Goal: Task Accomplishment & Management: Complete application form

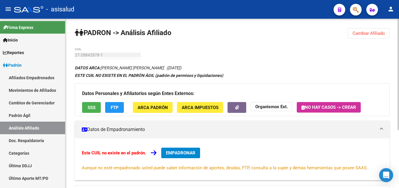
click at [372, 32] on span "Cambiar Afiliado" at bounding box center [368, 33] width 32 height 5
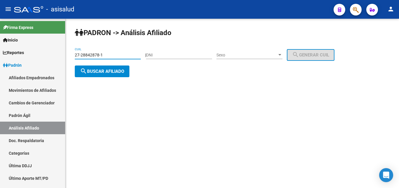
drag, startPoint x: 75, startPoint y: 54, endPoint x: 105, endPoint y: 54, distance: 30.4
click at [105, 54] on input "27-28842878-1" at bounding box center [108, 55] width 66 height 5
paste input "2522913-4"
type input "27-22522913-4"
click at [103, 71] on span "search Buscar afiliado" at bounding box center [102, 71] width 44 height 5
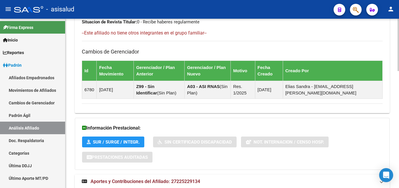
scroll to position [378, 0]
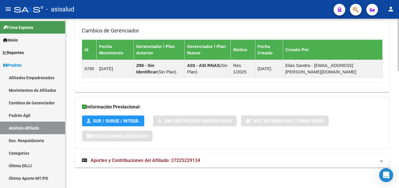
click at [142, 159] on span "Aportes y Contribuciones del Afiliado: 27225229134" at bounding box center [145, 160] width 109 height 6
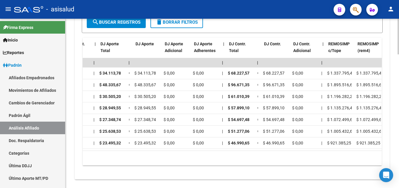
scroll to position [0, 577]
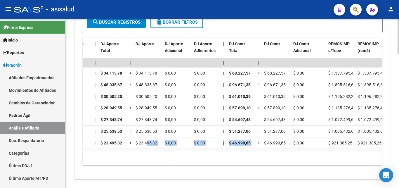
drag, startPoint x: 258, startPoint y: 152, endPoint x: 147, endPoint y: 151, distance: 111.5
click at [147, 150] on datatable-body "| | | | | | | | | | | | | 202507 23053188869 $ 0,00 | | $ 0,00 $ 0,00 $ 102.341…" at bounding box center [232, 104] width 299 height 92
click at [238, 157] on datatable-footer "10 total 1" at bounding box center [232, 157] width 299 height 15
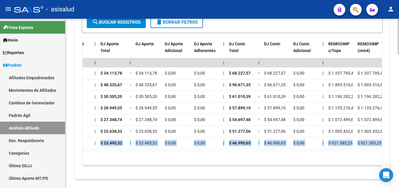
drag, startPoint x: 237, startPoint y: 158, endPoint x: 96, endPoint y: 149, distance: 141.3
click at [96, 150] on datatable-footer "10 total 1" at bounding box center [232, 157] width 299 height 15
drag, startPoint x: 128, startPoint y: 157, endPoint x: 152, endPoint y: 166, distance: 25.3
click at [128, 158] on div "10 total 1" at bounding box center [232, 158] width 299 height 15
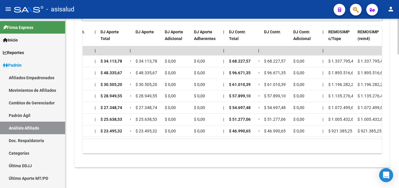
scroll to position [0, 0]
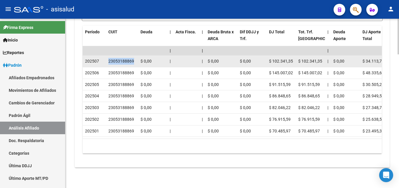
drag, startPoint x: 109, startPoint y: 55, endPoint x: 136, endPoint y: 55, distance: 27.7
click at [136, 58] on div "23053188869" at bounding box center [121, 61] width 27 height 7
copy div "23053188869"
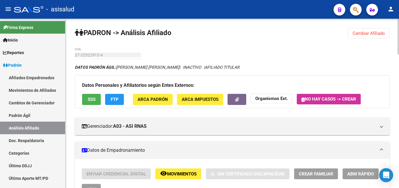
click at [364, 33] on span "Cambiar Afiliado" at bounding box center [368, 33] width 32 height 5
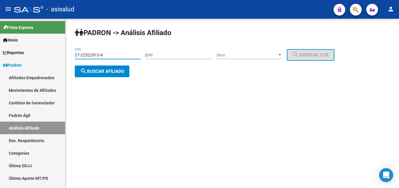
drag, startPoint x: 75, startPoint y: 53, endPoint x: 102, endPoint y: 53, distance: 26.6
click at [102, 53] on input "27-22522913-4" at bounding box center [108, 55] width 66 height 5
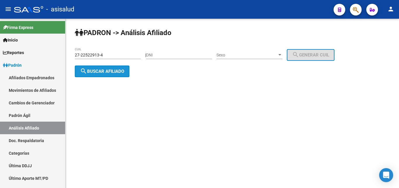
click at [103, 73] on span "search Buscar afiliado" at bounding box center [102, 71] width 44 height 5
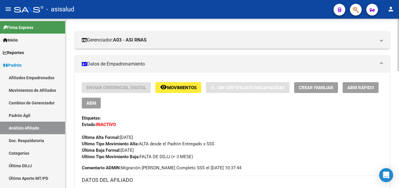
scroll to position [119, 0]
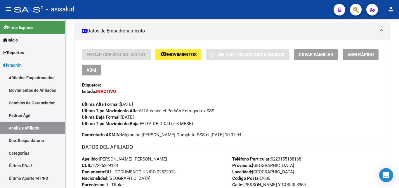
click at [361, 53] on span "ABM Rápido" at bounding box center [360, 54] width 27 height 5
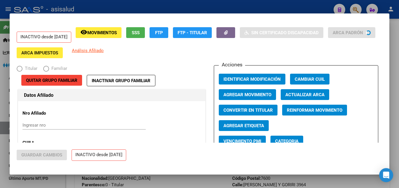
radio input "true"
type input "23-05318886-9"
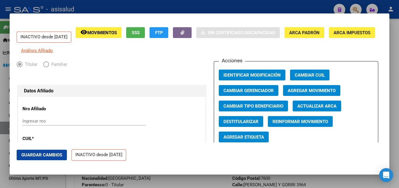
click at [305, 93] on span "Agregar Movimiento" at bounding box center [312, 90] width 48 height 5
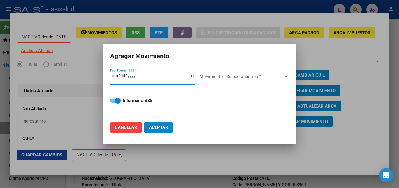
type input "[DATE]"
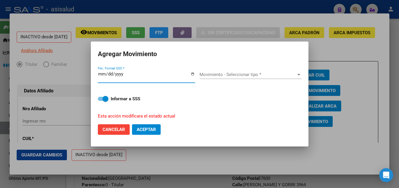
click at [298, 75] on div at bounding box center [298, 74] width 5 height 5
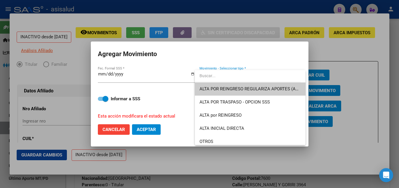
scroll to position [0, 0]
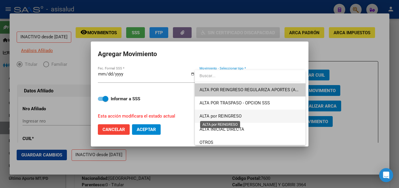
click at [232, 115] on span "ALTA por REINGRESO" at bounding box center [220, 115] width 42 height 5
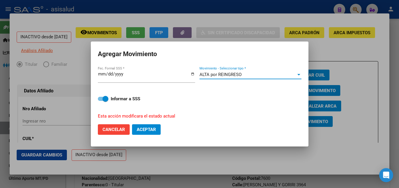
click at [297, 75] on div at bounding box center [298, 74] width 3 height 1
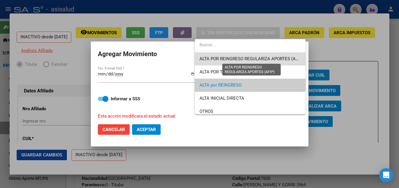
click at [278, 59] on span "ALTA POR REINGRESO REGULARIZA APORTES (AFIP)" at bounding box center [251, 58] width 104 height 5
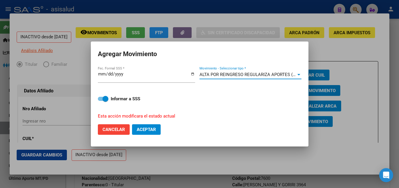
click at [144, 127] on span "Aceptar" at bounding box center [146, 129] width 19 height 5
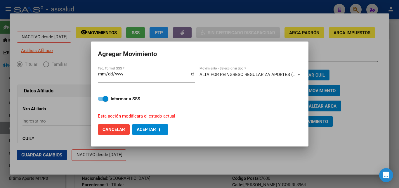
checkbox input "false"
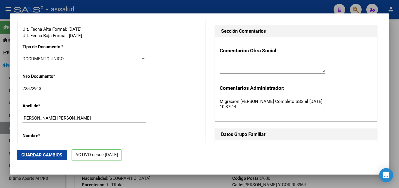
scroll to position [189, 0]
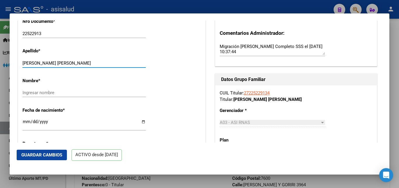
drag, startPoint x: 41, startPoint y: 67, endPoint x: 76, endPoint y: 67, distance: 35.6
click at [76, 66] on input "[PERSON_NAME] [PERSON_NAME]" at bounding box center [83, 62] width 123 height 5
drag, startPoint x: 40, startPoint y: 66, endPoint x: 77, endPoint y: 69, distance: 36.6
click at [77, 66] on input "[PERSON_NAME] [PERSON_NAME]" at bounding box center [83, 62] width 123 height 5
type input "[PERSON_NAME]"
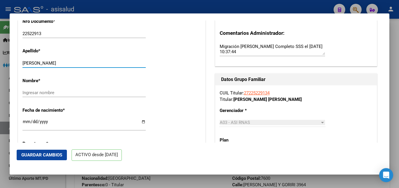
click at [26, 95] on input "Ingresar nombre" at bounding box center [83, 92] width 123 height 5
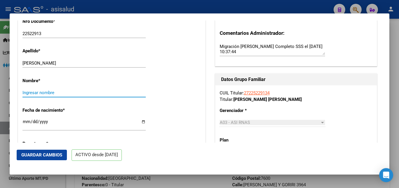
paste input "[PERSON_NAME] [PERSON_NAME]"
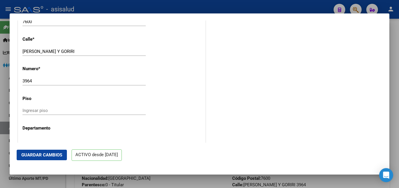
scroll to position [756, 0]
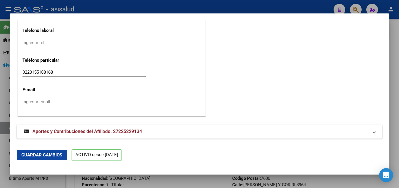
type input "[PERSON_NAME] [PERSON_NAME]"
click at [40, 154] on span "Guardar Cambios" at bounding box center [41, 154] width 41 height 5
click at [39, 154] on span "Guardar Cambios" at bounding box center [41, 154] width 41 height 5
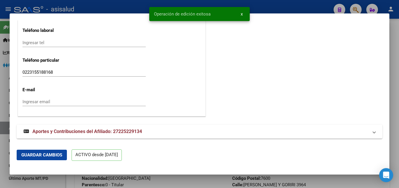
click at [396, 73] on div at bounding box center [199, 94] width 399 height 188
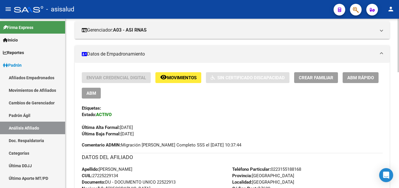
scroll to position [0, 0]
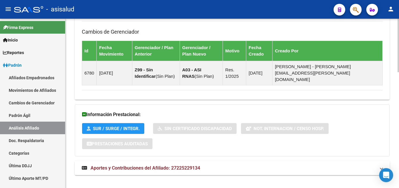
scroll to position [366, 0]
